Goal: Transaction & Acquisition: Purchase product/service

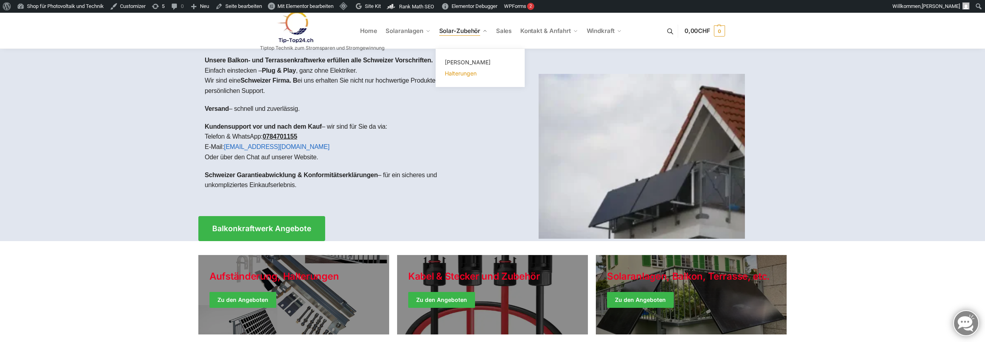
click at [457, 74] on span "Halterungen" at bounding box center [461, 73] width 32 height 7
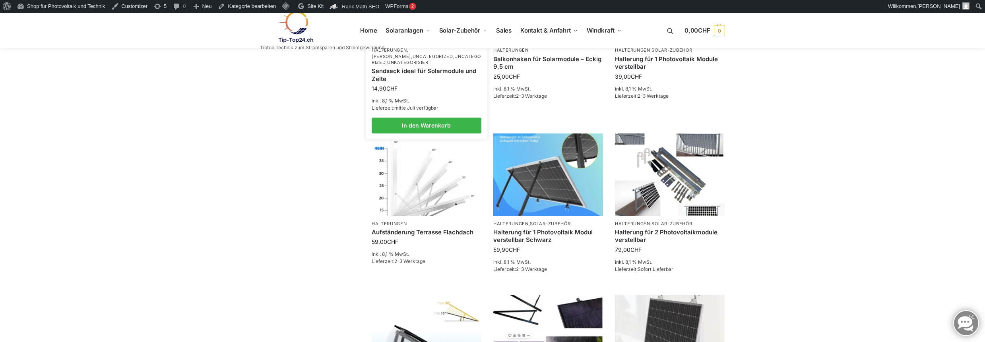
scroll to position [795, 0]
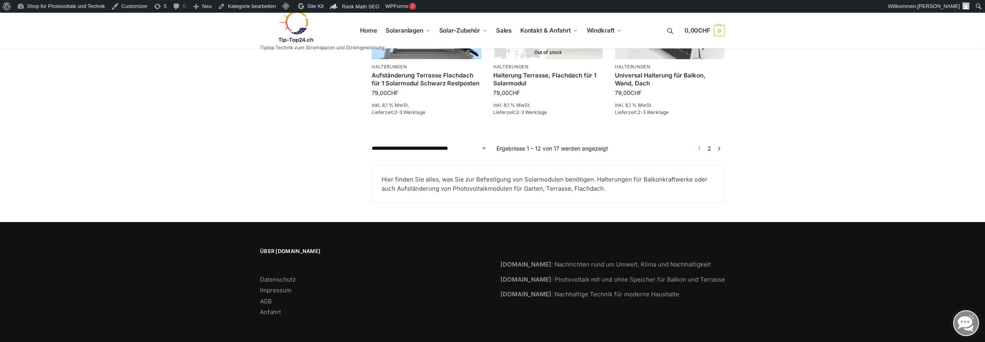
click at [711, 150] on link "2" at bounding box center [710, 148] width 8 height 7
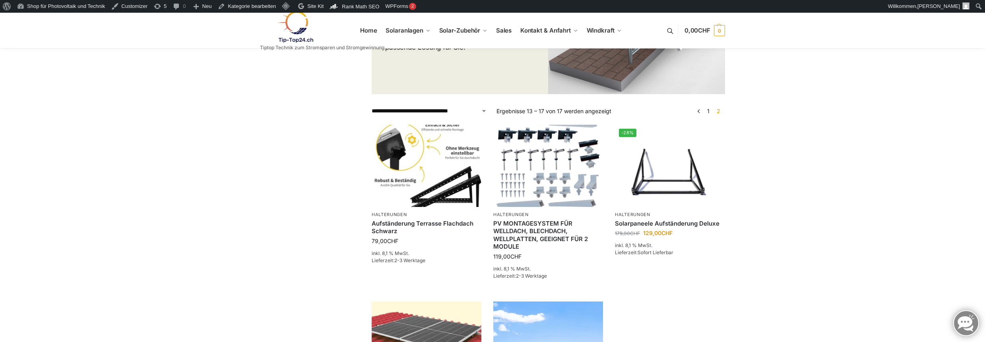
scroll to position [318, 0]
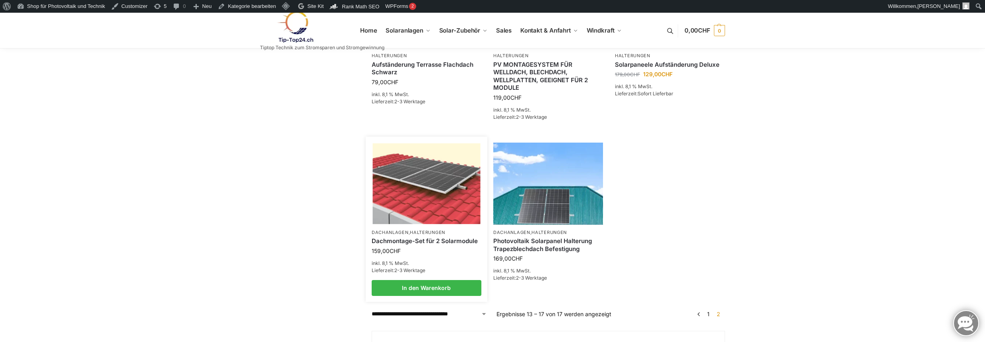
click at [405, 178] on img at bounding box center [426, 184] width 108 height 81
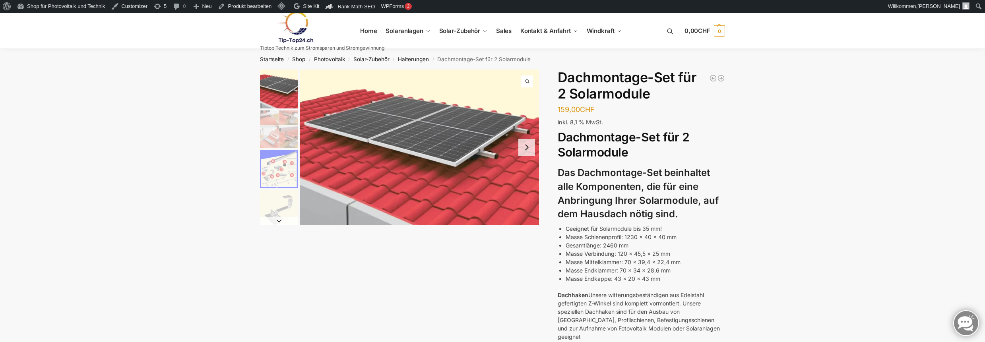
click at [273, 165] on img "3 / 5" at bounding box center [279, 169] width 38 height 38
